Goal: Information Seeking & Learning: Learn about a topic

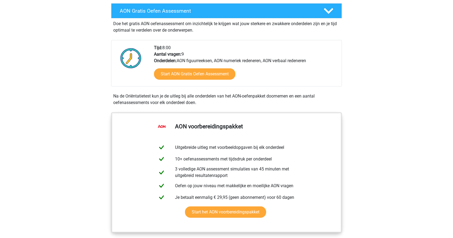
scroll to position [147, 0]
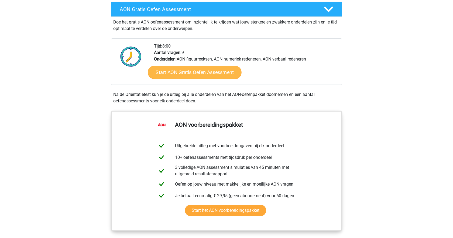
click at [212, 72] on link "Start AON Gratis Oefen Assessment" at bounding box center [195, 72] width 94 height 13
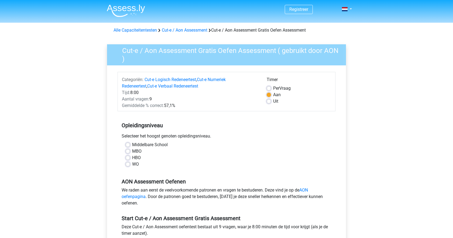
click at [132, 158] on label "HBO" at bounding box center [136, 157] width 9 height 6
click at [128, 158] on input "HBO" at bounding box center [128, 156] width 4 height 5
radio input "true"
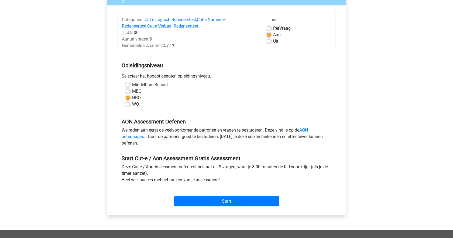
scroll to position [93, 0]
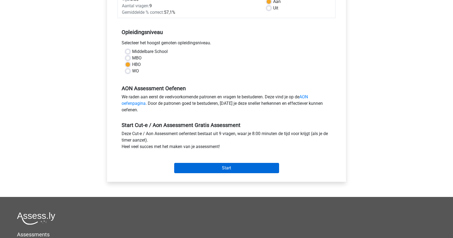
click at [212, 163] on input "Start" at bounding box center [226, 168] width 105 height 10
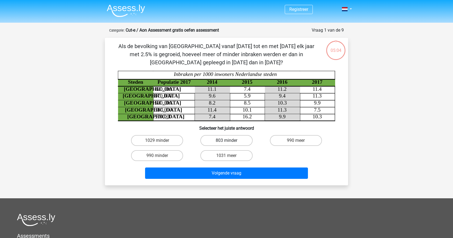
click at [233, 141] on label "803 minder" at bounding box center [226, 140] width 52 height 11
click at [230, 141] on input "803 minder" at bounding box center [229, 142] width 4 height 4
radio input "true"
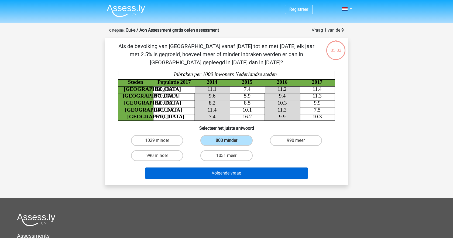
click at [235, 172] on button "Volgende vraag" at bounding box center [226, 172] width 163 height 11
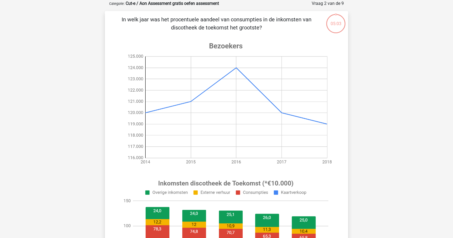
scroll to position [27, 0]
drag, startPoint x: 121, startPoint y: 20, endPoint x: 201, endPoint y: 20, distance: 80.4
click at [201, 20] on p "In welk jaar was het procentuele aandeel van consumpties in de inkomsten van di…" at bounding box center [217, 23] width 206 height 16
click at [218, 24] on p "In welk jaar was het procentuele aandeel van consumpties in de inkomsten van di…" at bounding box center [217, 23] width 206 height 16
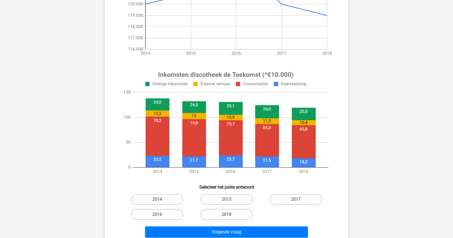
scroll to position [135, 0]
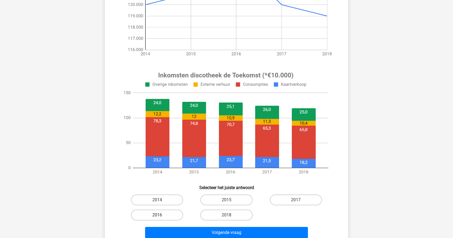
click at [169, 213] on label "2016" at bounding box center [157, 214] width 52 height 11
click at [161, 215] on input "2016" at bounding box center [159, 217] width 4 height 4
radio input "true"
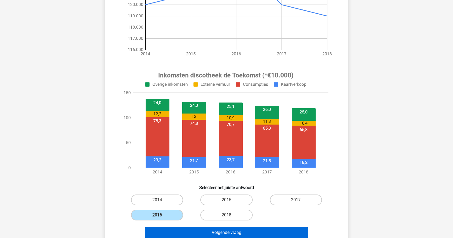
click at [203, 230] on button "Volgende vraag" at bounding box center [226, 232] width 163 height 11
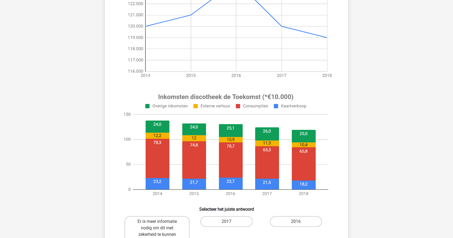
scroll to position [112, 0]
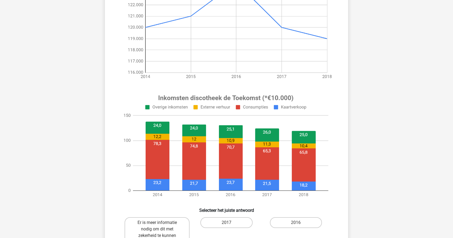
click at [155, 152] on image at bounding box center [226, 146] width 216 height 113
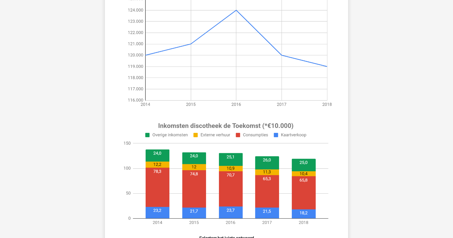
scroll to position [82, 0]
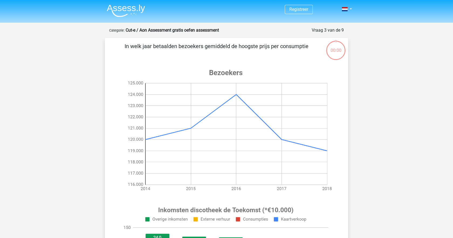
scroll to position [82, 0]
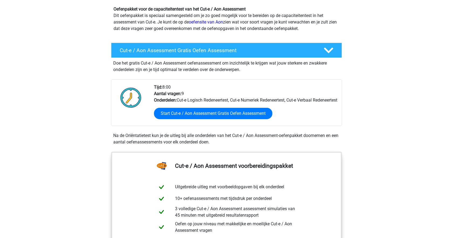
scroll to position [61, 0]
